Goal: Navigation & Orientation: Understand site structure

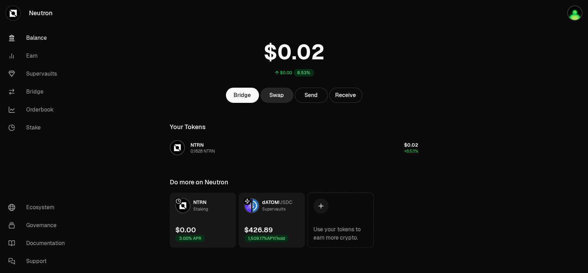
scroll to position [17, 0]
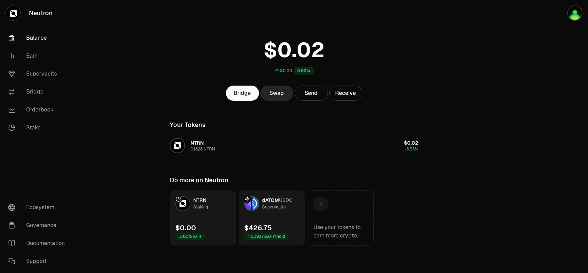
click at [505, 146] on main "$0.00 8.53% Bridge Swap Send Receive Your Tokens NTRN 0.1828 NTRN $0.02 +8.53% …" at bounding box center [332, 128] width 511 height 290
click at [35, 129] on link "Stake" at bounding box center [39, 128] width 72 height 18
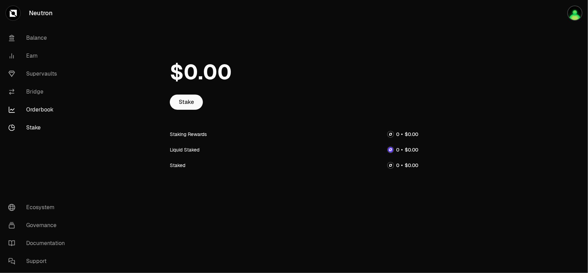
click at [39, 107] on link "Orderbook" at bounding box center [39, 110] width 72 height 18
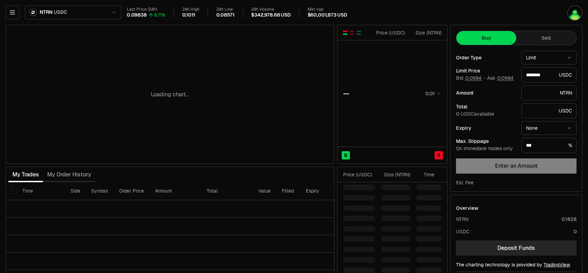
type input "********"
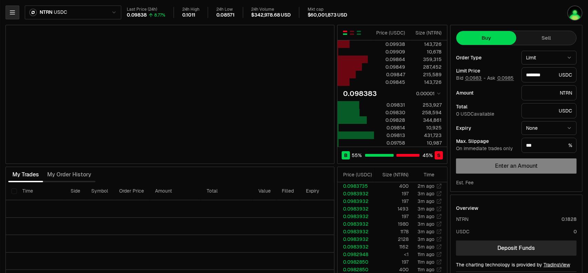
click at [9, 12] on icon "button" at bounding box center [12, 12] width 7 height 7
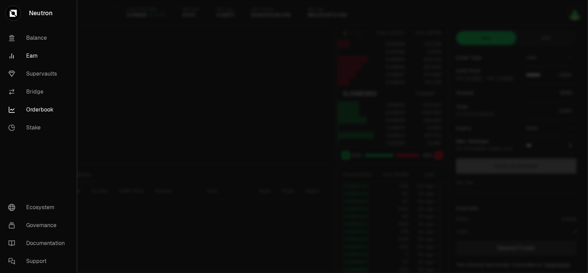
click at [37, 59] on link "Earn" at bounding box center [38, 56] width 71 height 18
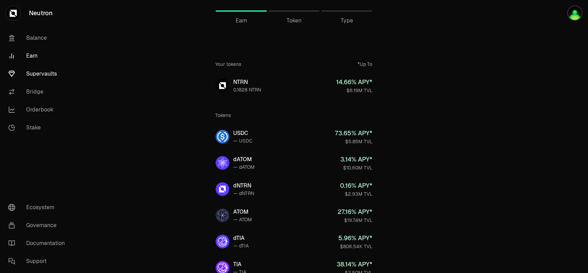
click at [38, 76] on link "Supervaults" at bounding box center [39, 74] width 72 height 18
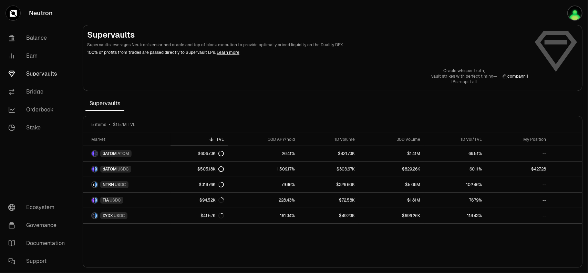
click at [443, 10] on section "Supervaults Supervaults leverages Neutron's enshrined oracle and top of block e…" at bounding box center [332, 136] width 511 height 273
